Goal: Navigation & Orientation: Find specific page/section

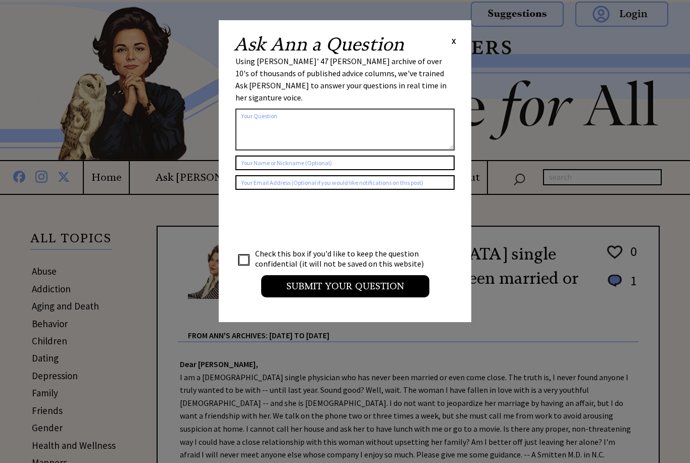
click at [454, 28] on div "Ask Ann a Question X Using Ann Landers' 47 vear archive of over 10's of thousan…" at bounding box center [345, 171] width 253 height 302
click at [455, 36] on span "X" at bounding box center [454, 41] width 5 height 10
click at [454, 37] on span "X" at bounding box center [454, 41] width 5 height 10
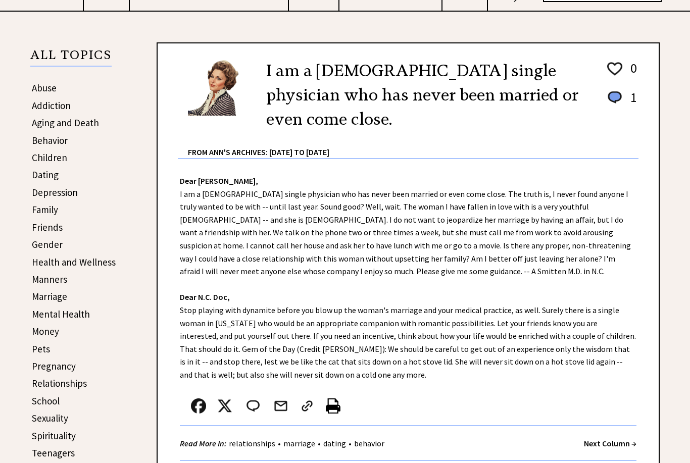
scroll to position [183, 0]
click at [37, 348] on link "Pets" at bounding box center [41, 349] width 18 height 12
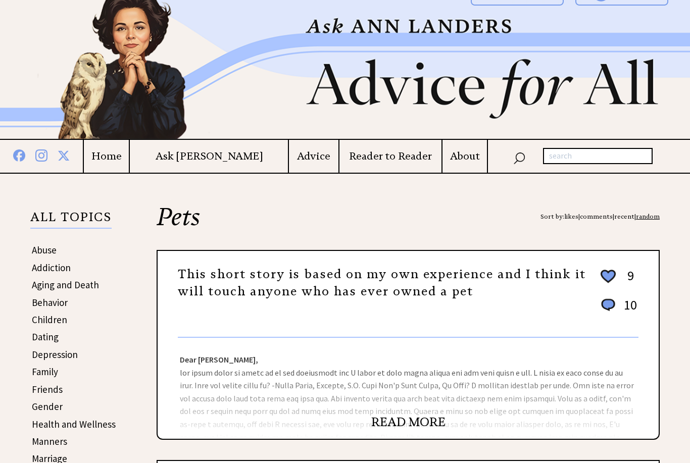
scroll to position [33, 0]
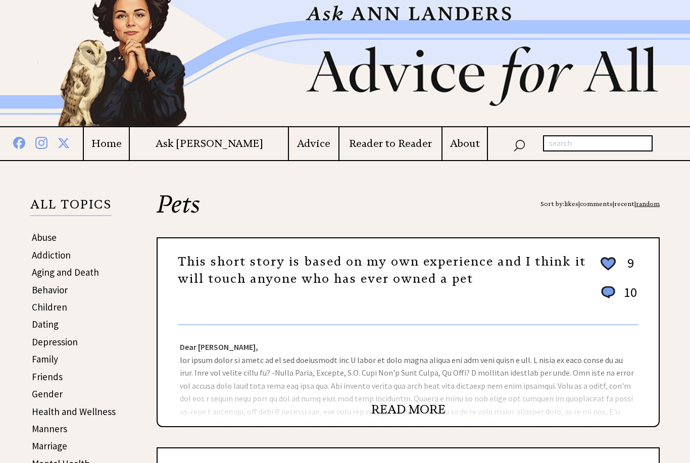
click at [48, 307] on link "Children" at bounding box center [49, 308] width 35 height 12
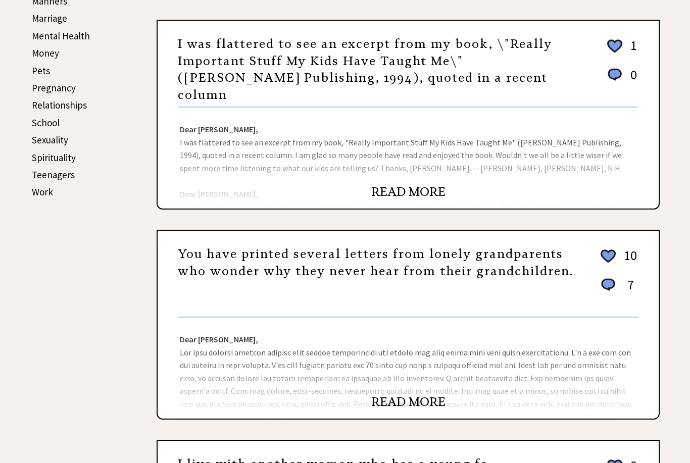
scroll to position [469, 0]
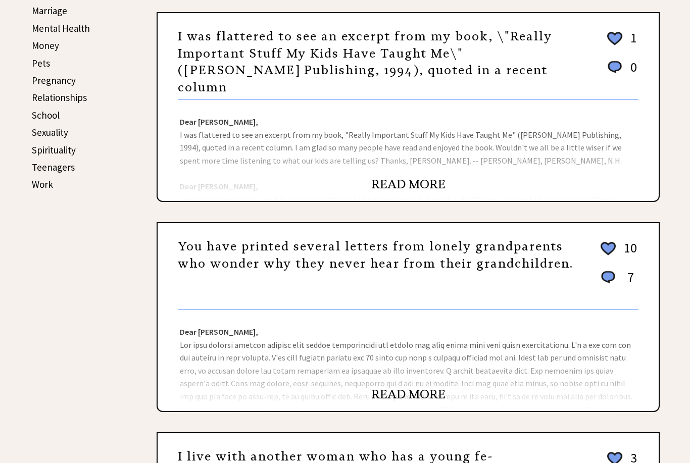
click at [38, 162] on link "Teenagers" at bounding box center [53, 168] width 43 height 12
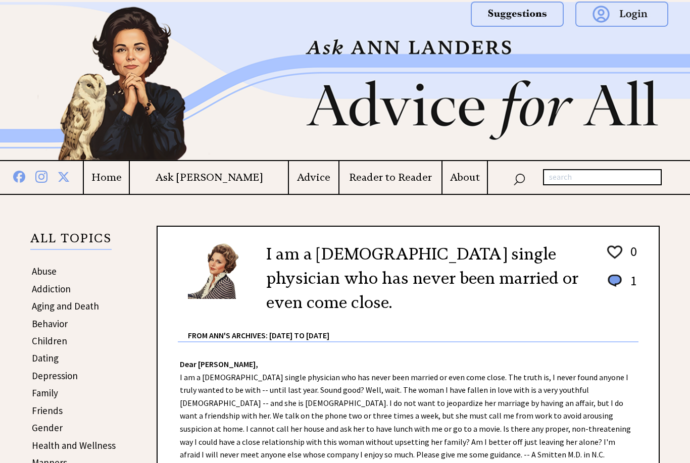
click at [129, 175] on h4 "Home" at bounding box center [106, 177] width 45 height 13
